Goal: Find specific page/section: Find specific page/section

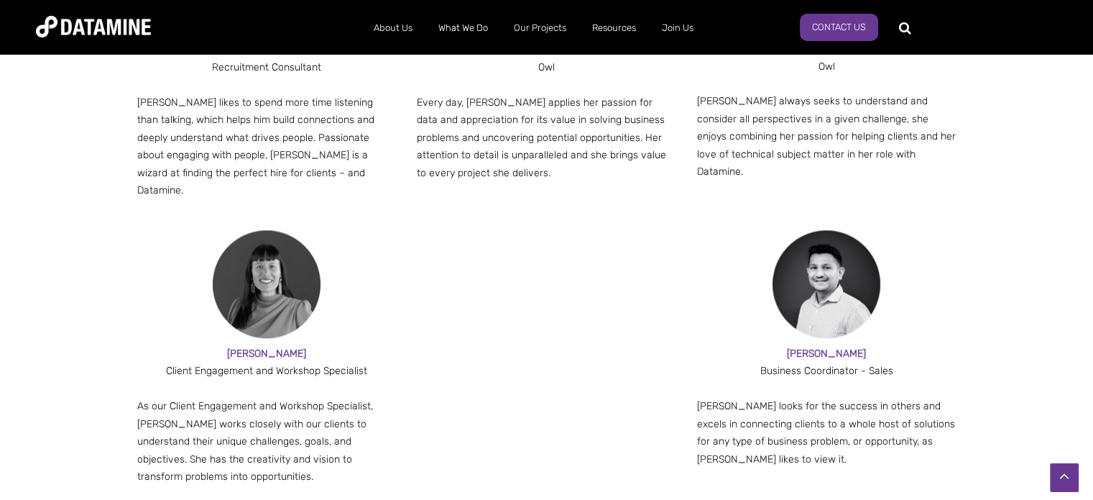
scroll to position [1438, 0]
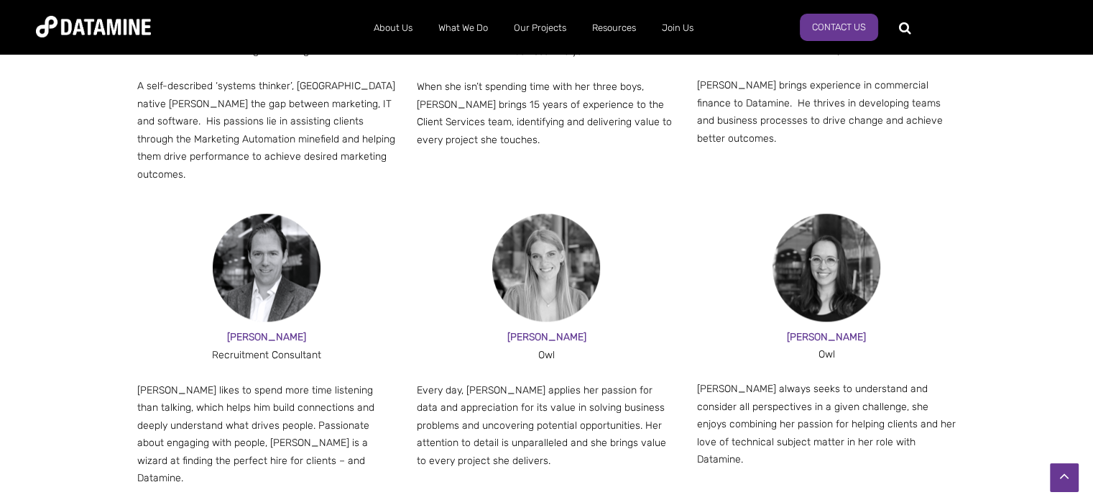
click at [290, 277] on img at bounding box center [267, 267] width 108 height 108
click at [277, 346] on div "Recruitment Consultant" at bounding box center [267, 355] width 260 height 18
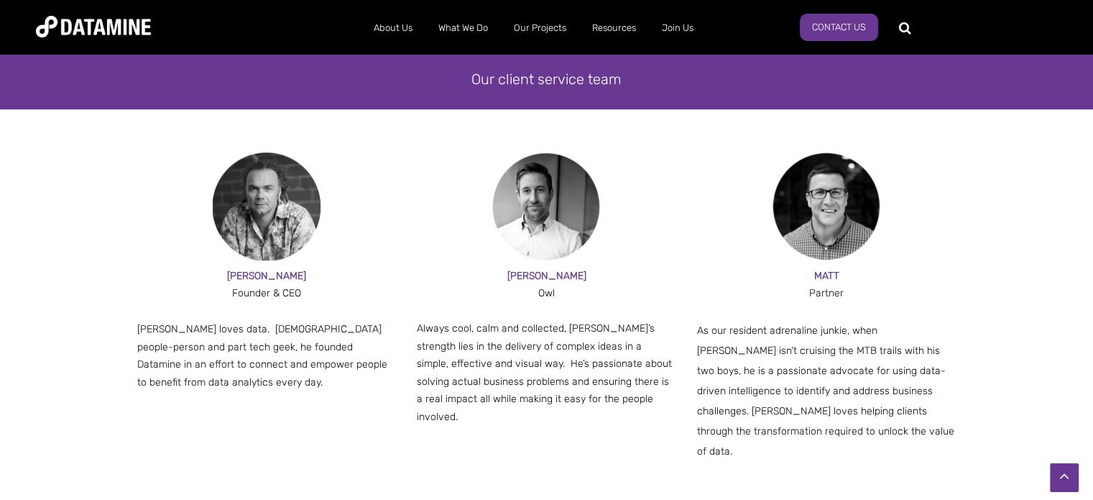
scroll to position [863, 0]
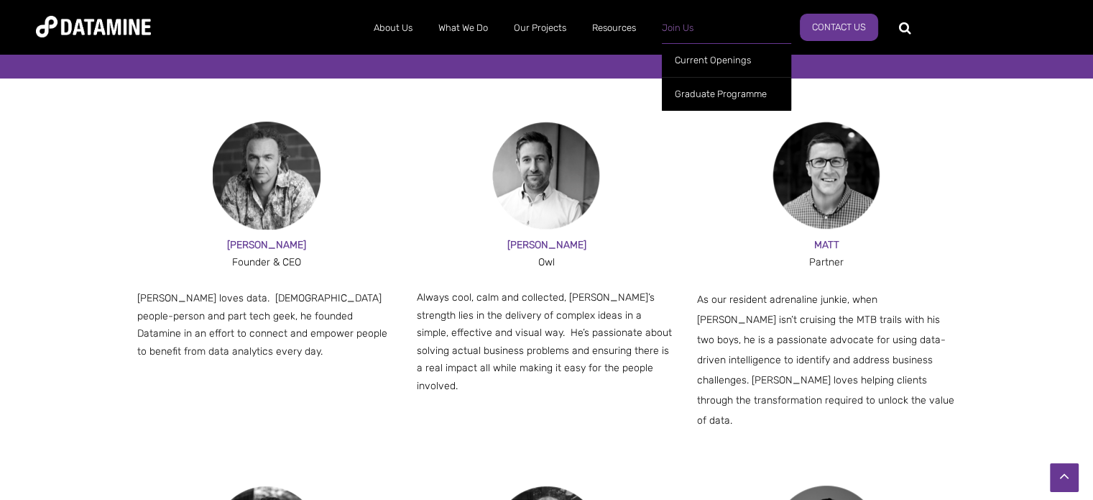
click at [687, 28] on link "Join Us" at bounding box center [678, 27] width 58 height 37
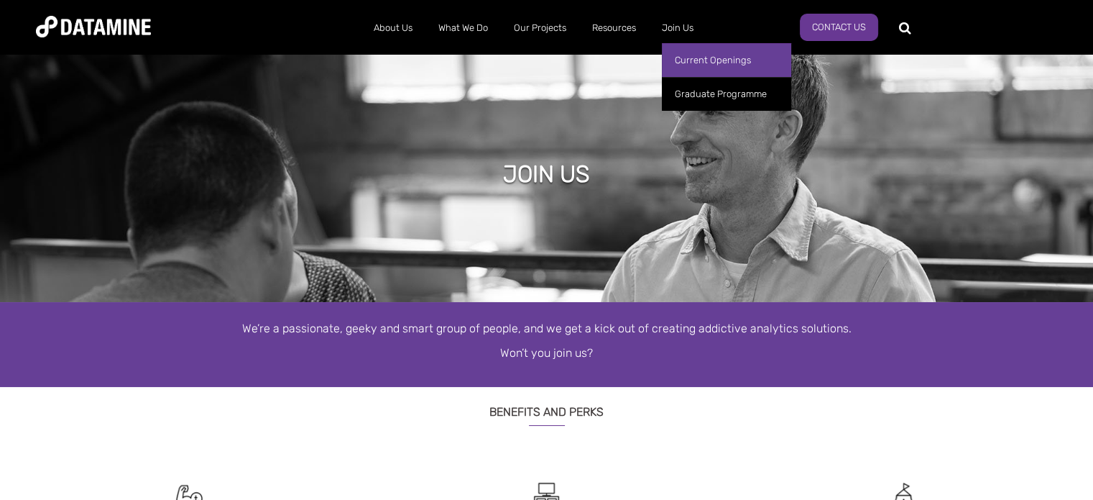
click at [699, 60] on link "Current Openings" at bounding box center [726, 60] width 129 height 34
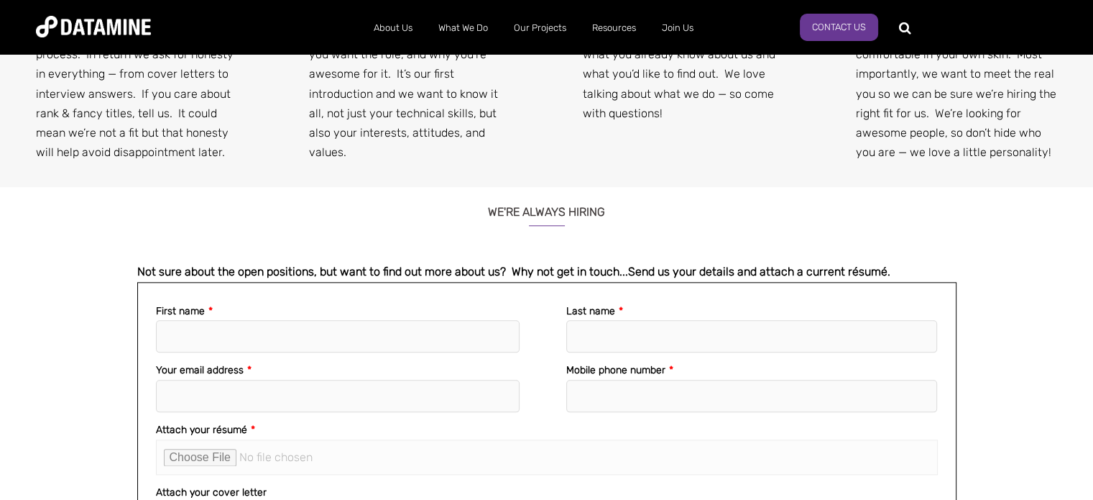
scroll to position [1510, 0]
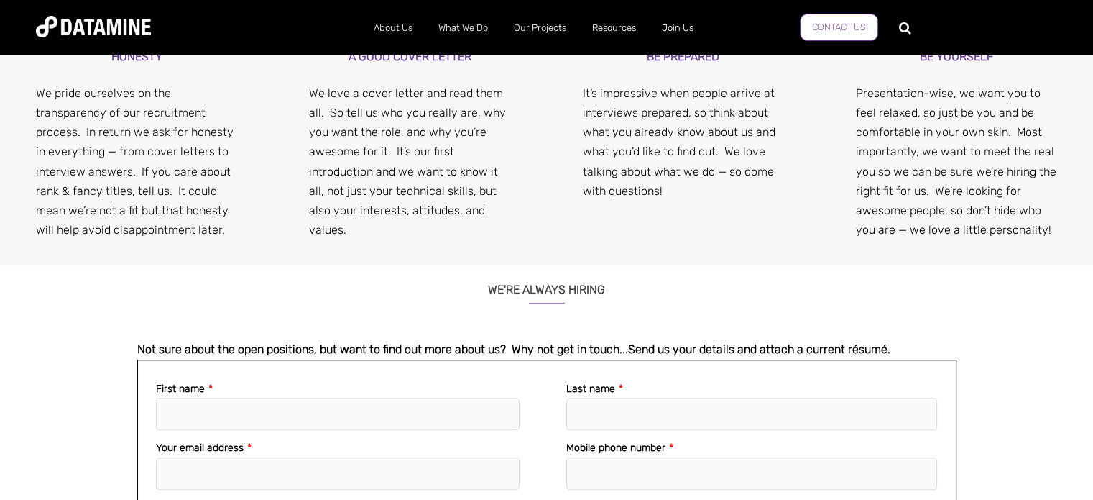
click at [828, 26] on link "Contact Us" at bounding box center [839, 27] width 78 height 27
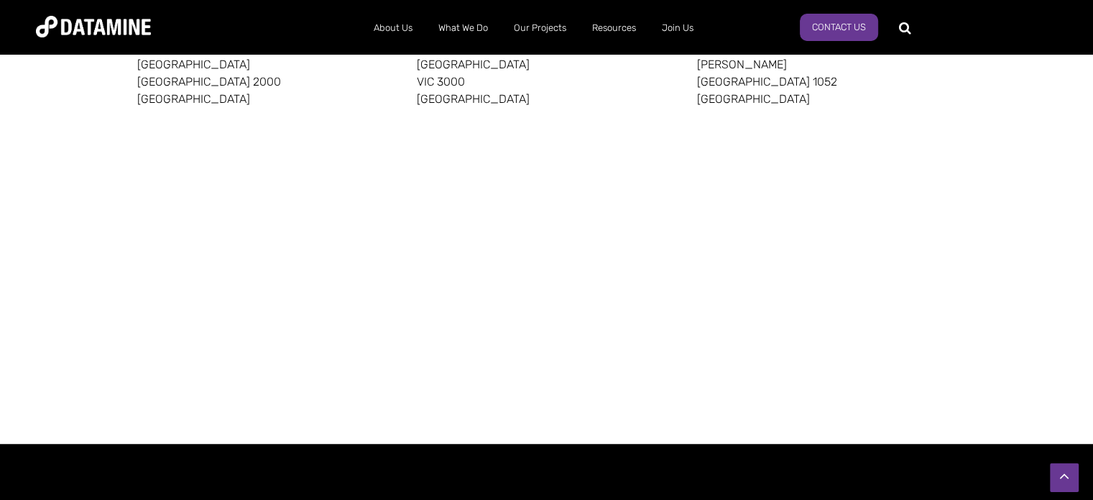
scroll to position [863, 0]
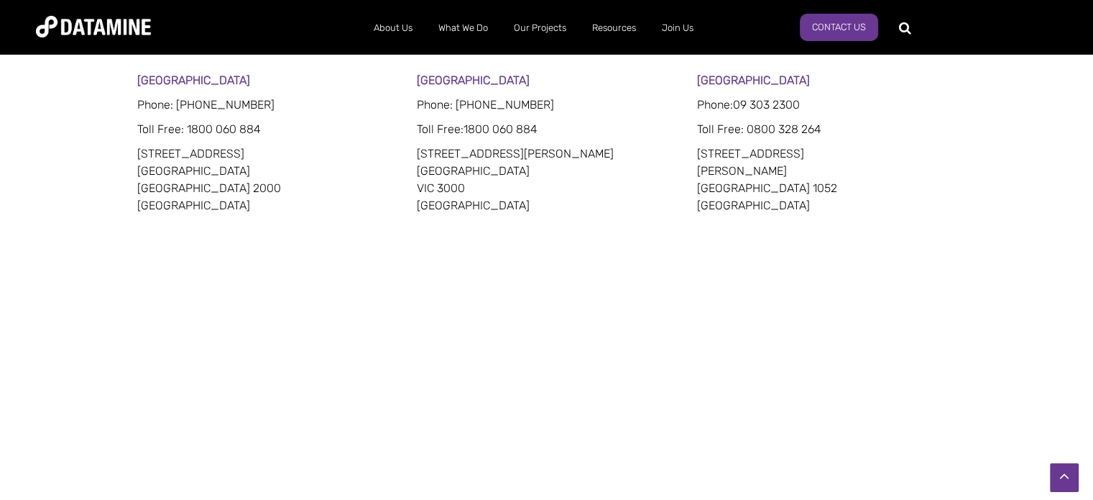
click at [122, 106] on div "[GEOGRAPHIC_DATA] Phone: [PHONE_NUMBER] Toll Free : 1800 060 884 [STREET_ADDRES…" at bounding box center [546, 267] width 1093 height 391
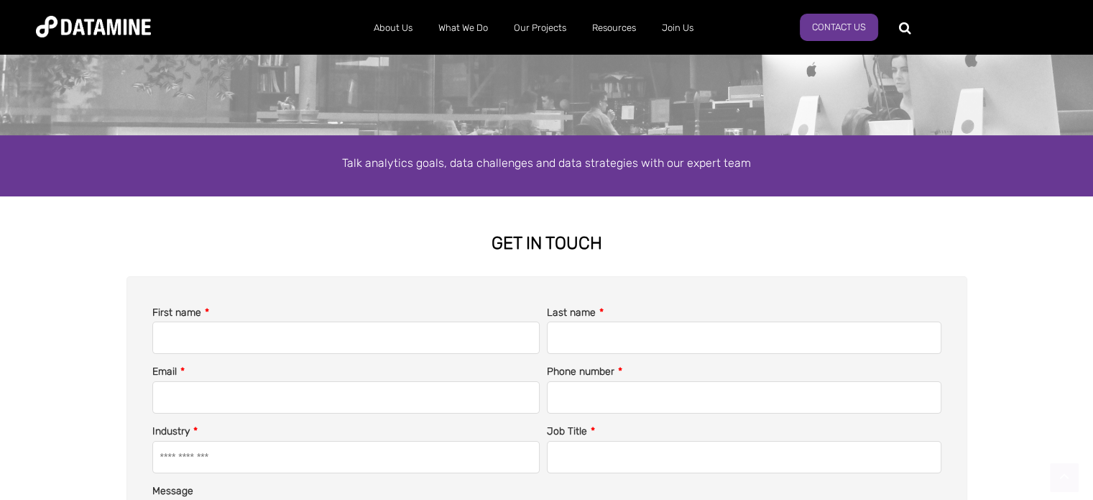
scroll to position [288, 0]
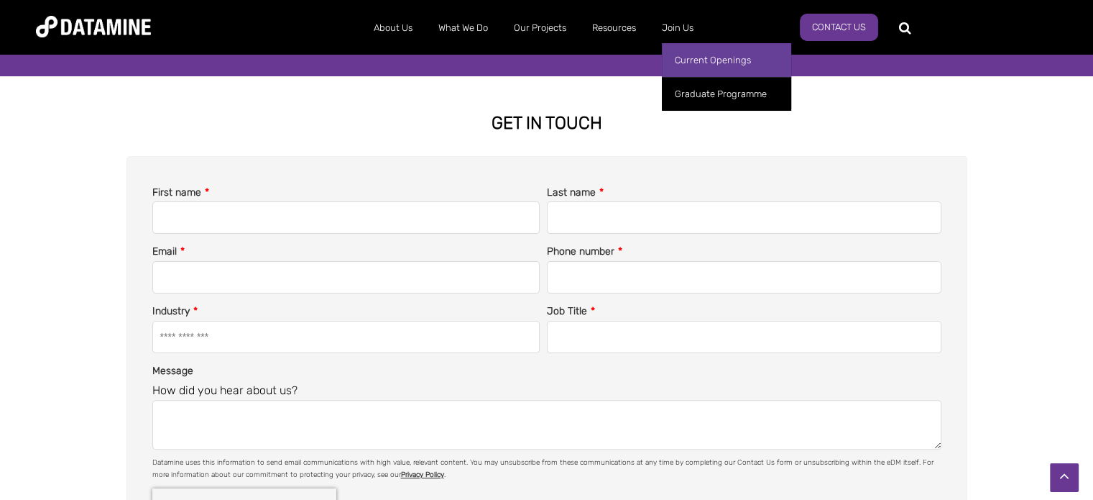
click at [687, 62] on link "Current Openings" at bounding box center [726, 60] width 129 height 34
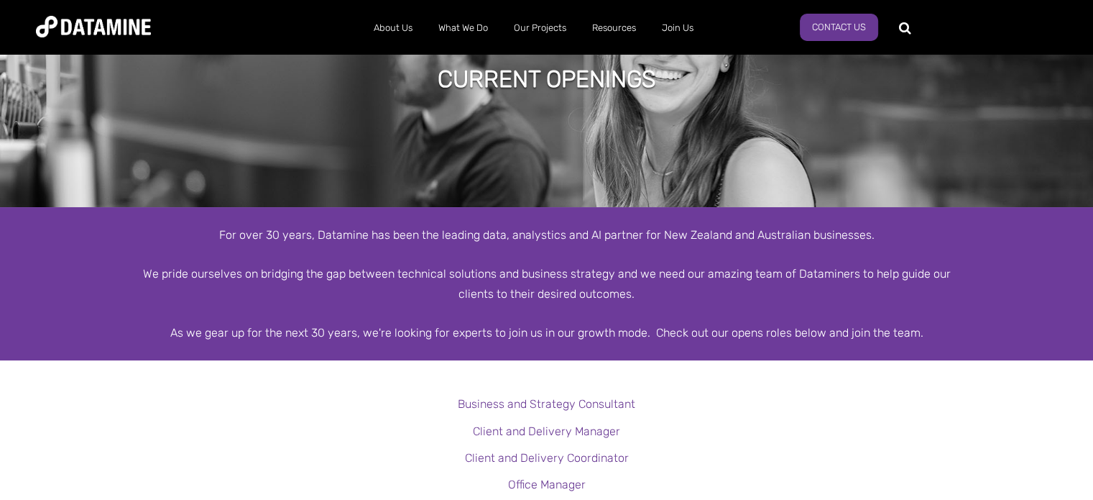
scroll to position [288, 0]
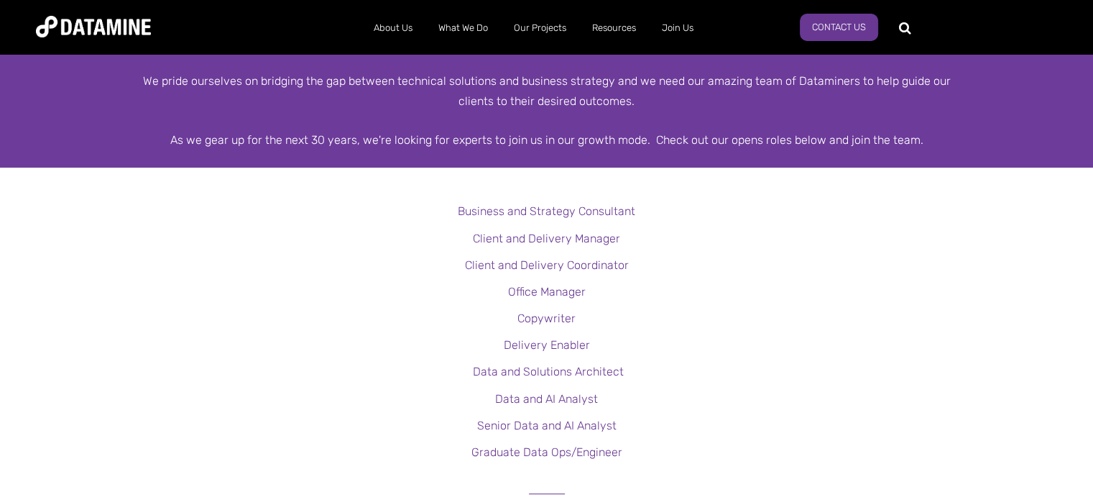
click at [710, 229] on p "Client and Delivery Manager" at bounding box center [546, 238] width 1093 height 19
